Goal: Navigation & Orientation: Find specific page/section

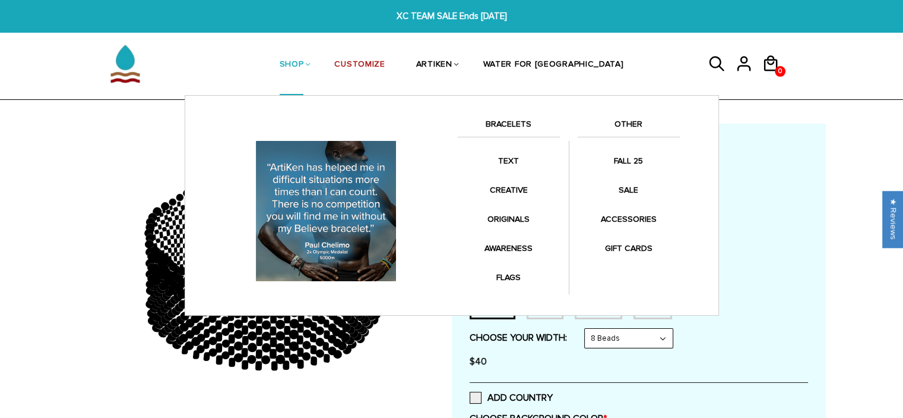
click at [304, 59] on link "SHOP" at bounding box center [292, 64] width 24 height 61
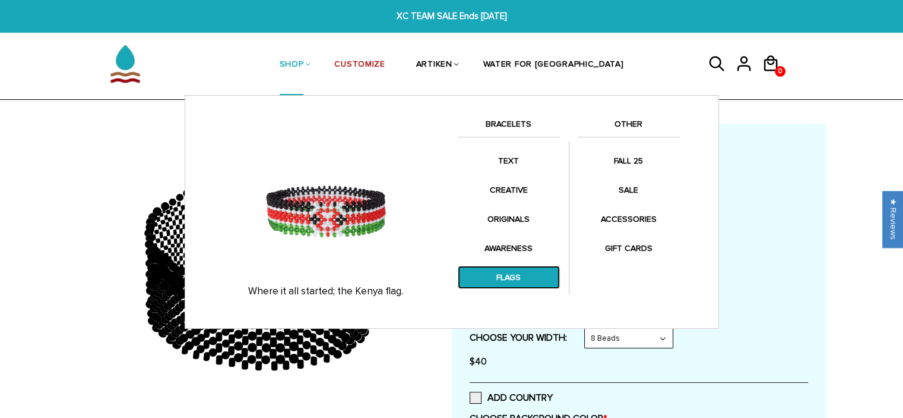
click at [502, 271] on link "FLAGS" at bounding box center [509, 276] width 102 height 23
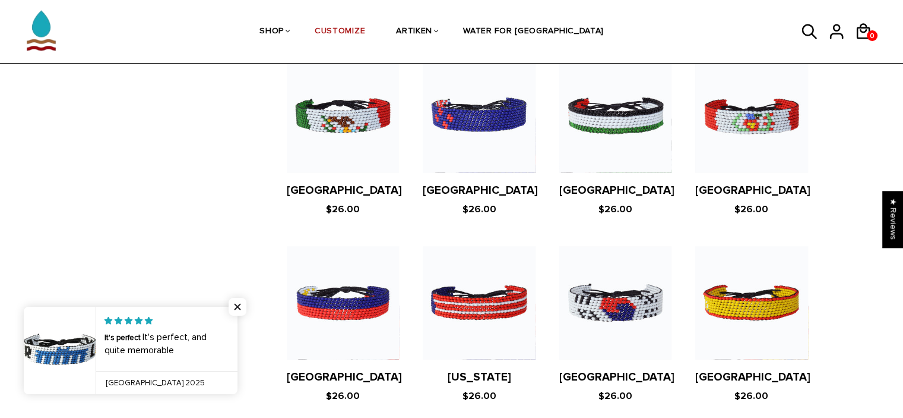
scroll to position [2198, 0]
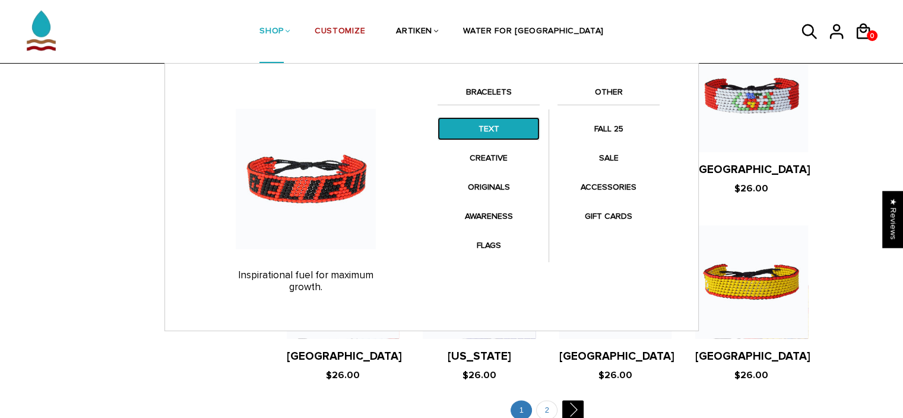
click at [486, 135] on link "TEXT" at bounding box center [489, 128] width 102 height 23
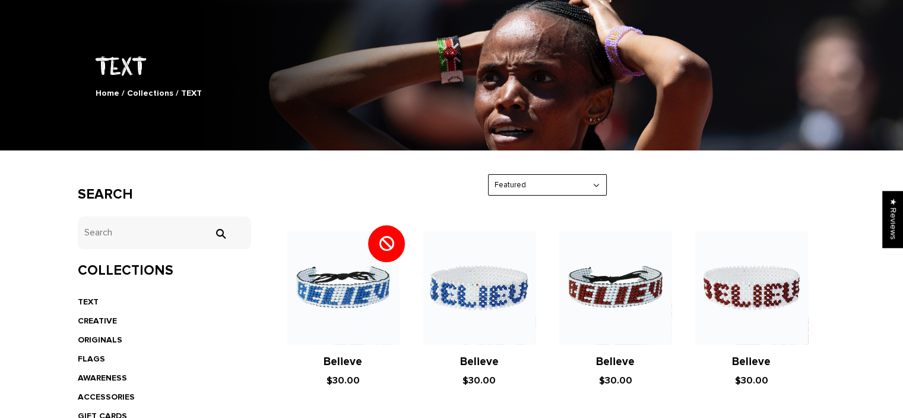
scroll to position [26, 0]
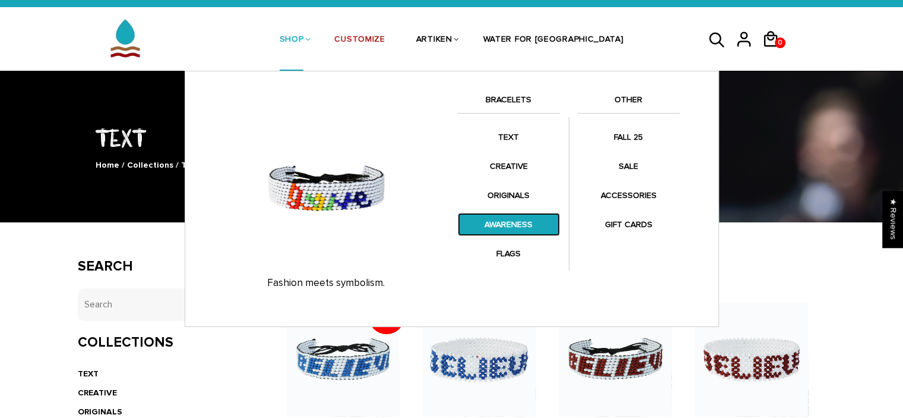
click at [517, 220] on link "AWARENESS" at bounding box center [509, 224] width 102 height 23
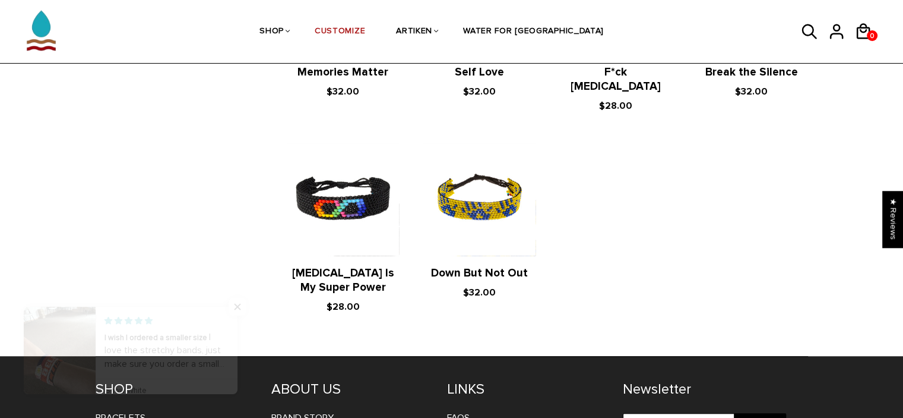
scroll to position [594, 0]
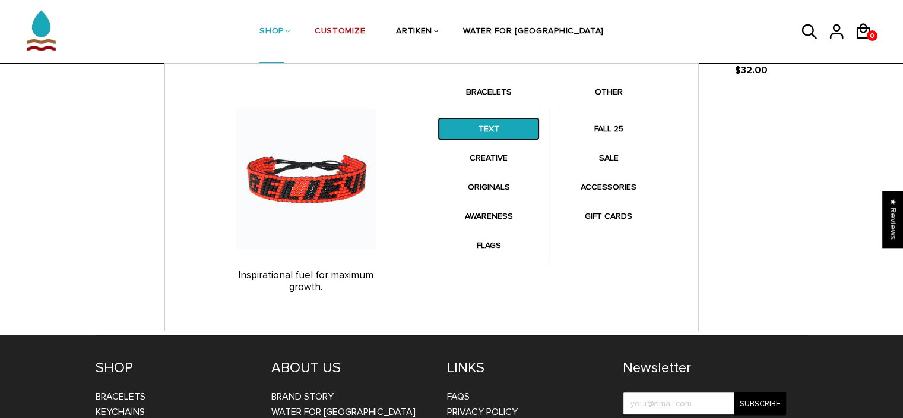
click at [485, 134] on link "TEXT" at bounding box center [489, 128] width 102 height 23
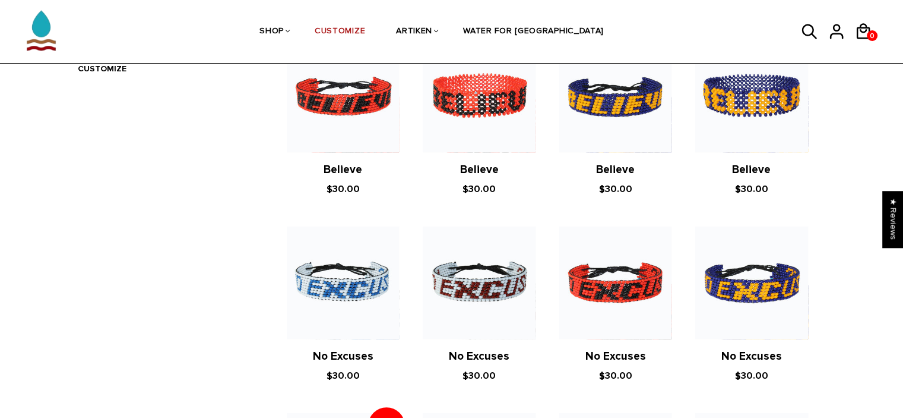
scroll to position [594, 0]
